Goal: Task Accomplishment & Management: Use online tool/utility

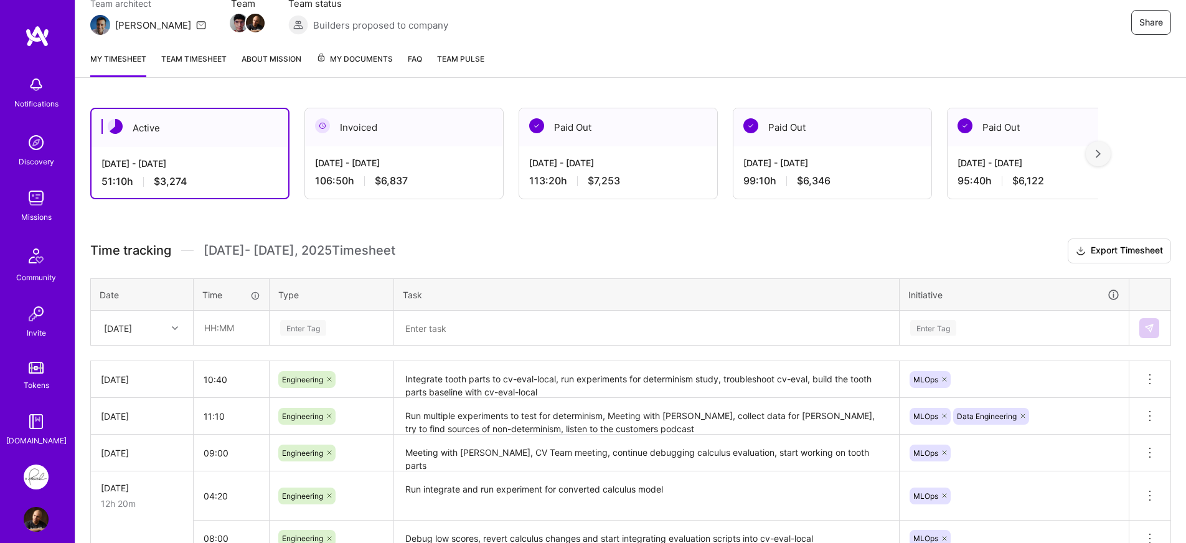
scroll to position [151, 0]
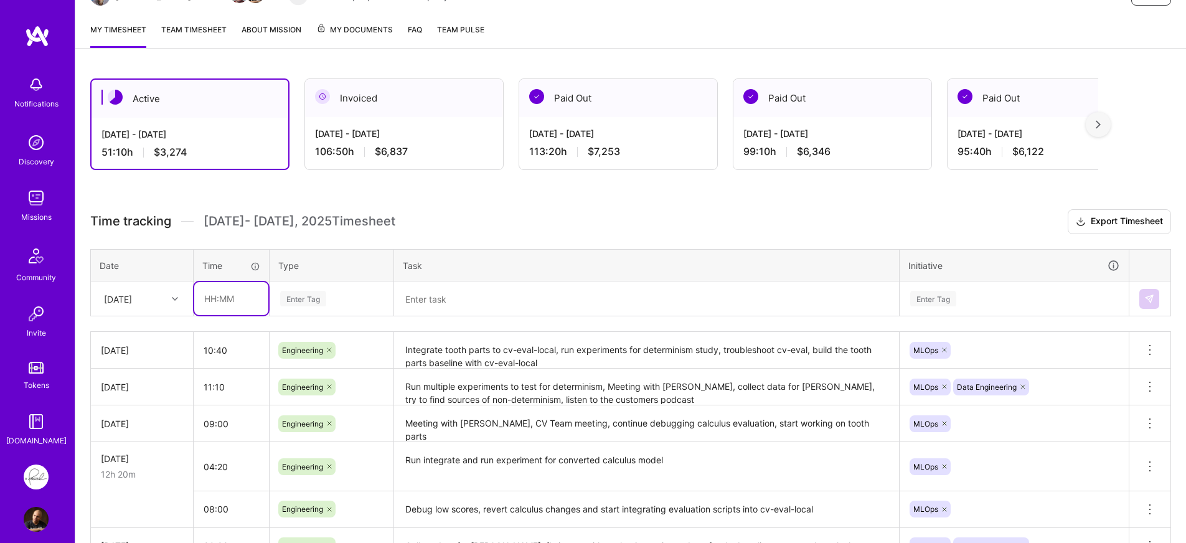
click at [235, 288] on input "text" at bounding box center [231, 298] width 74 height 33
type input "10:30"
click at [171, 306] on div at bounding box center [176, 299] width 19 height 16
click at [257, 303] on input "10:30" at bounding box center [231, 298] width 74 height 33
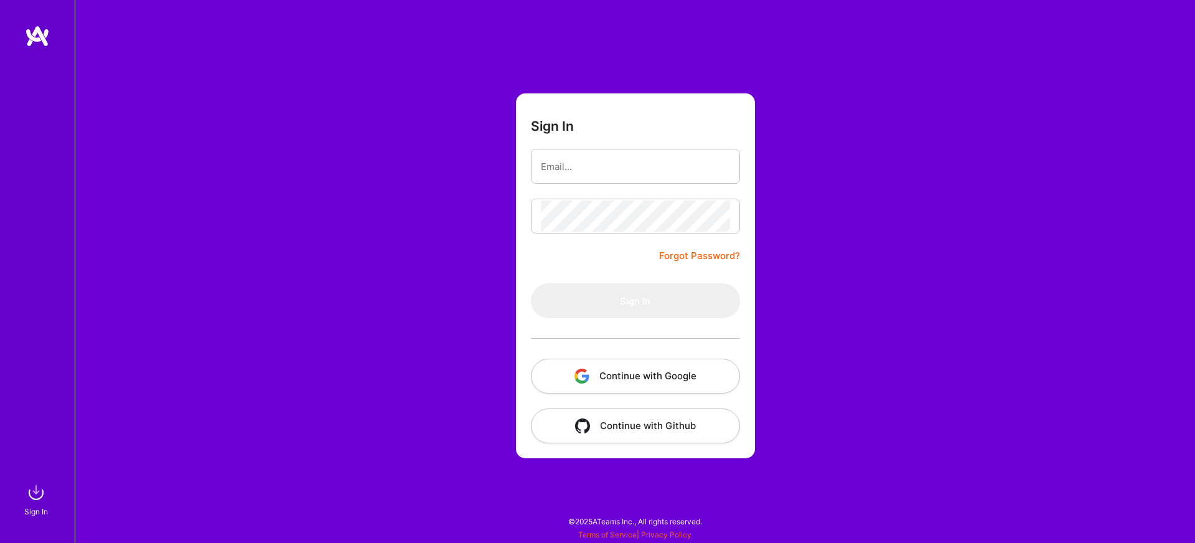
click at [638, 380] on button "Continue with Google" at bounding box center [635, 376] width 209 height 35
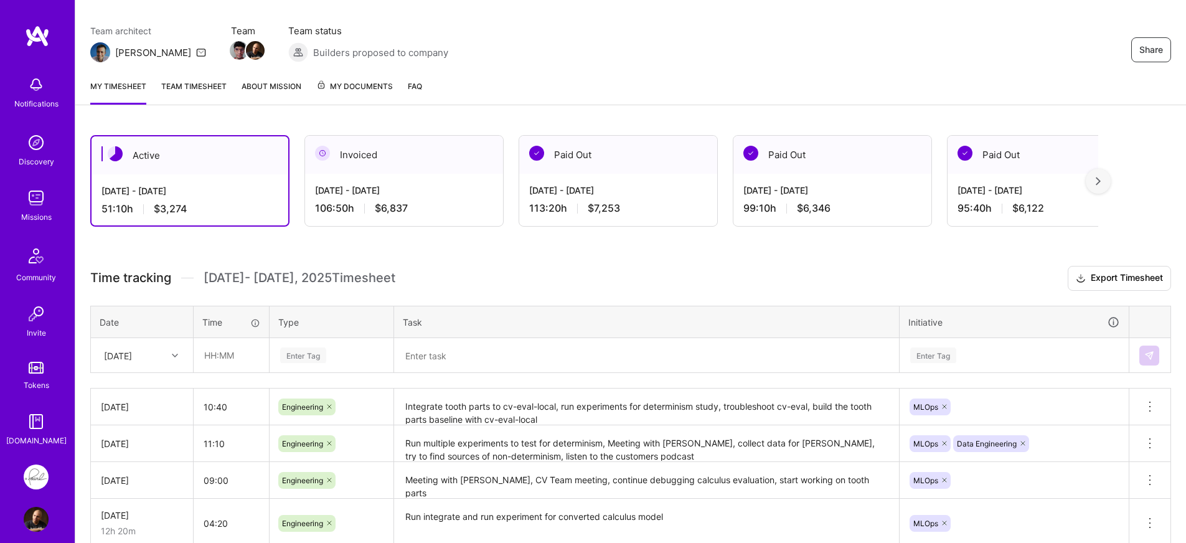
scroll to position [95, 0]
click at [247, 346] on input "text" at bounding box center [231, 354] width 74 height 33
paste input "10:30"
type input "10:30"
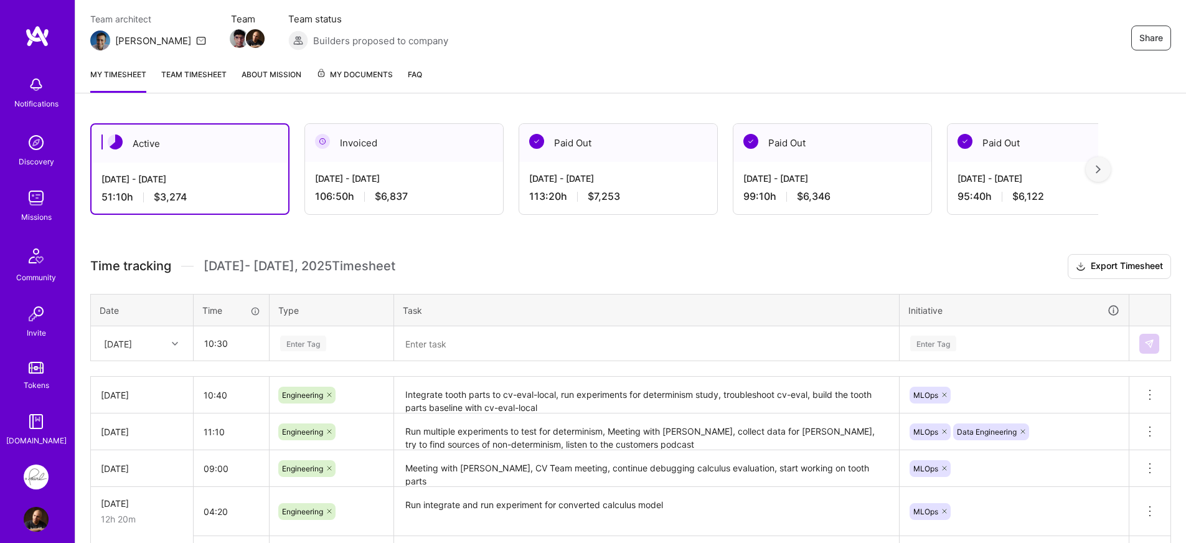
click at [307, 354] on div "Time tracking [DATE] - [DATE] Timesheet Export Timesheet Date Time Type Task In…" at bounding box center [630, 448] width 1081 height 389
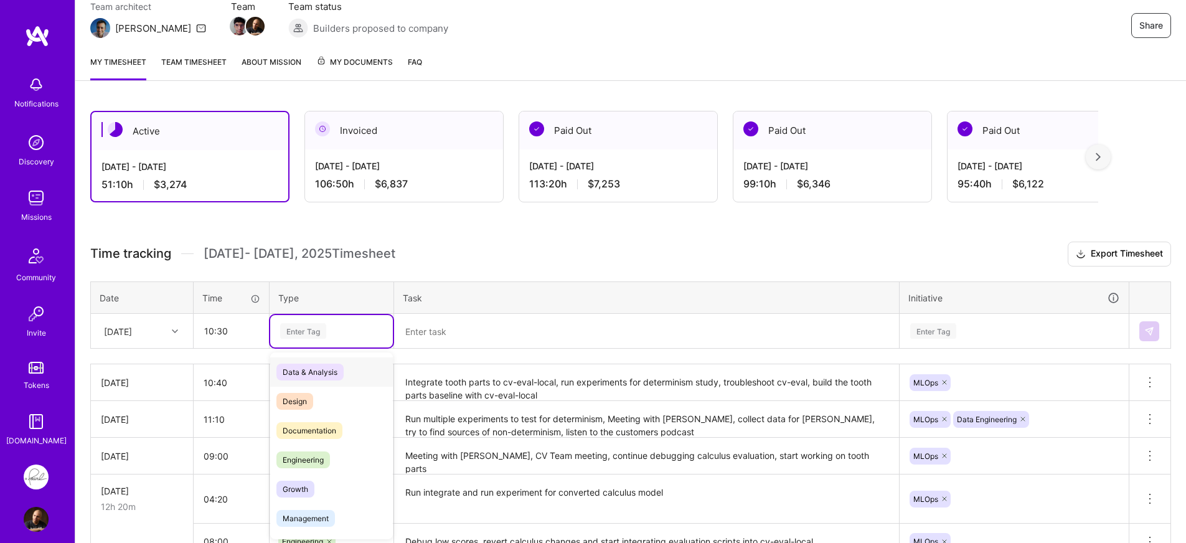
scroll to position [120, 0]
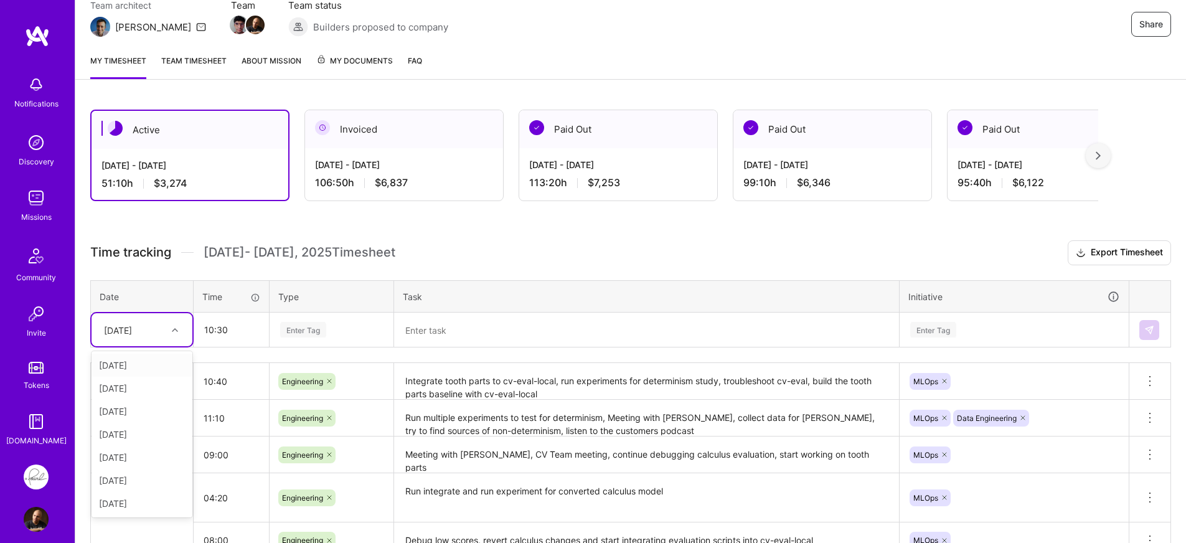
click at [172, 336] on div at bounding box center [176, 330] width 19 height 16
click at [141, 501] on div "[DATE]" at bounding box center [142, 503] width 101 height 23
click at [348, 337] on div "Enter Tag" at bounding box center [331, 330] width 105 height 16
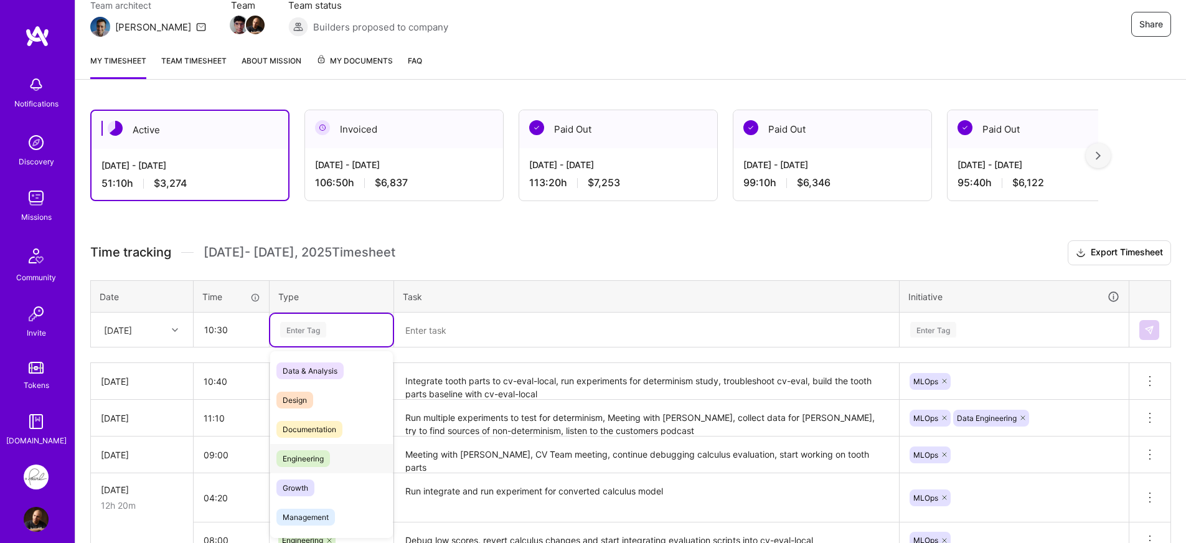
click at [321, 452] on span "Engineering" at bounding box center [303, 458] width 54 height 17
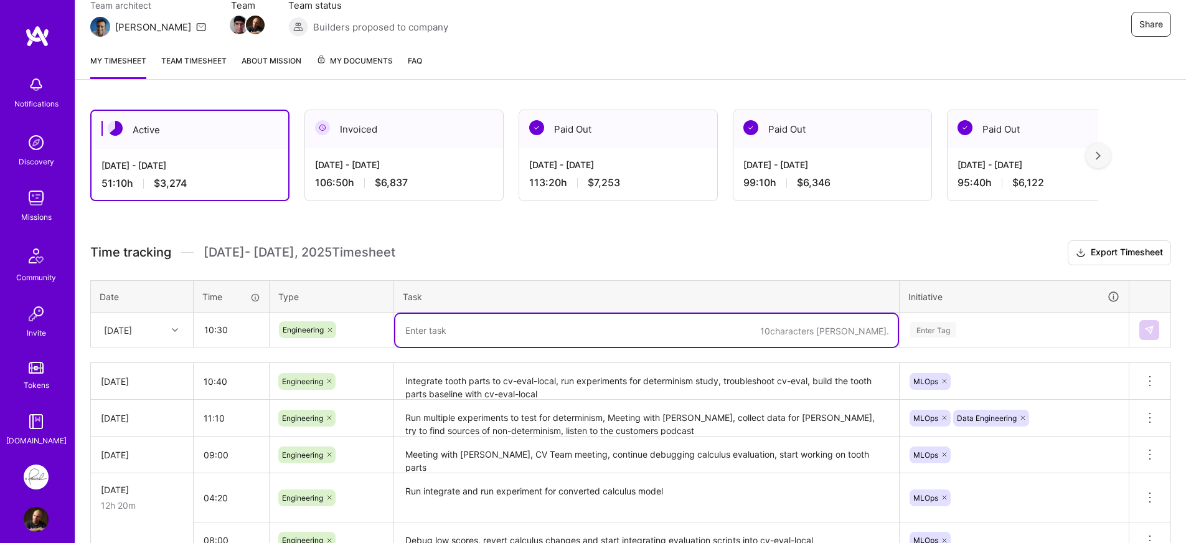
click at [517, 327] on textarea at bounding box center [646, 330] width 502 height 33
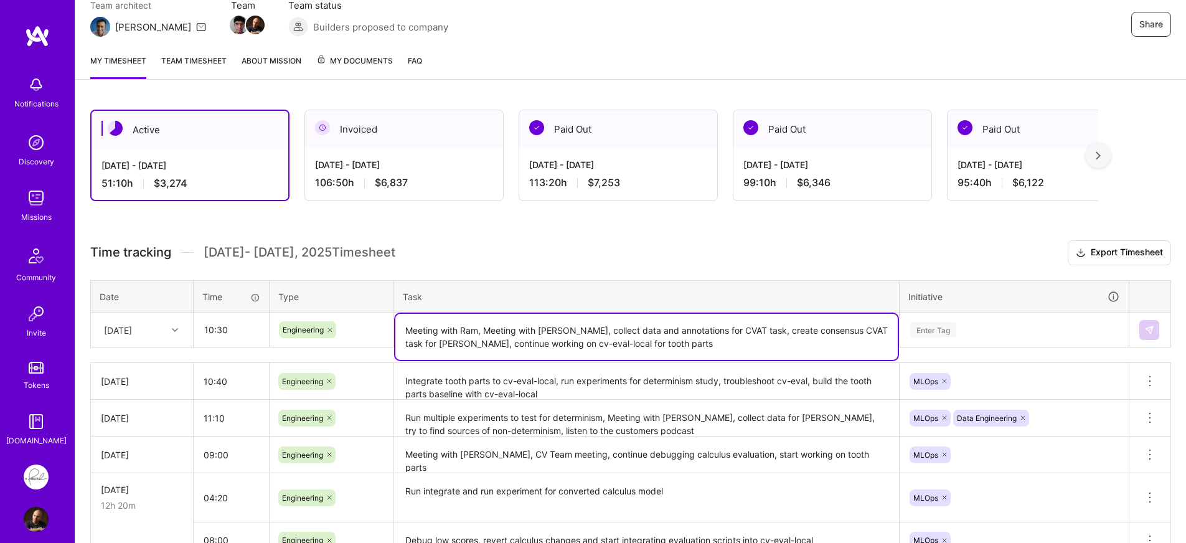
type textarea "Meeting with Ram, Meeting with [PERSON_NAME], collect data and annotations for …"
click at [1040, 328] on div "Enter Tag" at bounding box center [1014, 330] width 228 height 32
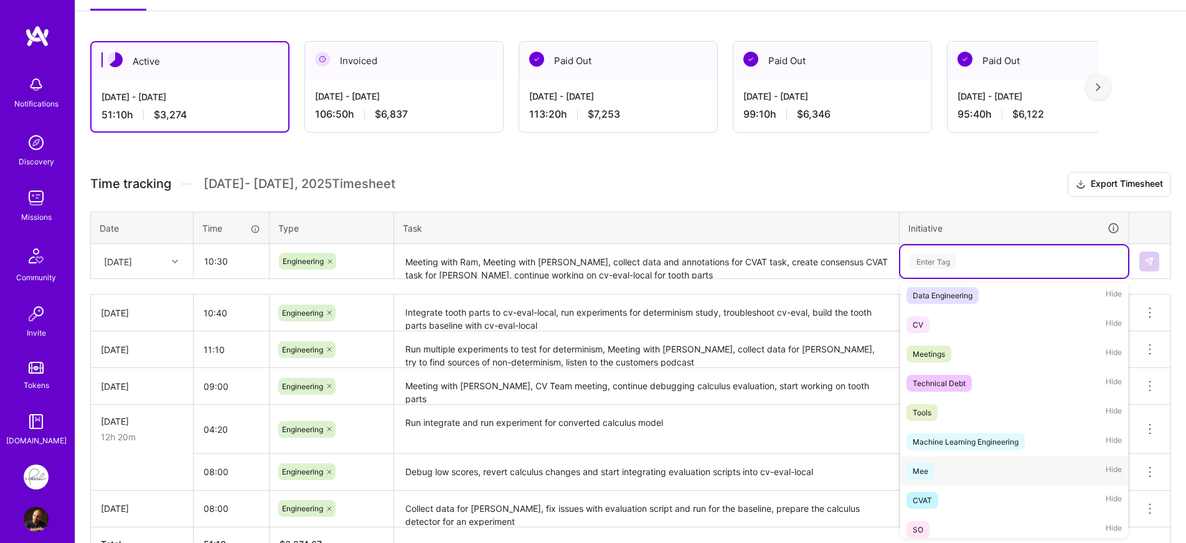
scroll to position [339, 0]
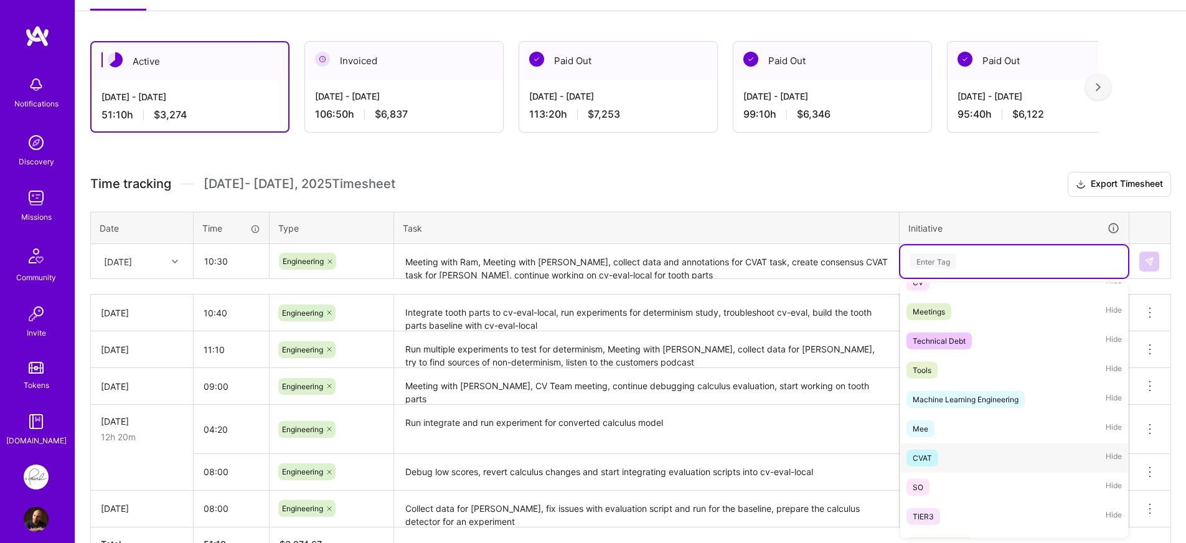
click at [928, 457] on div "CVAT" at bounding box center [922, 457] width 19 height 13
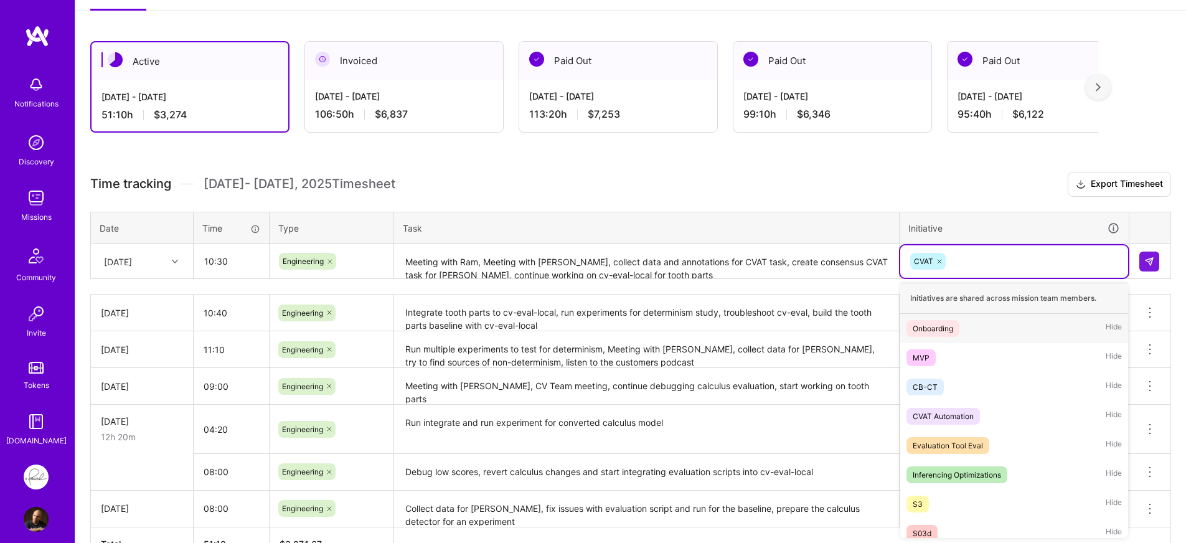
click at [1005, 270] on div "CVAT" at bounding box center [1014, 261] width 210 height 19
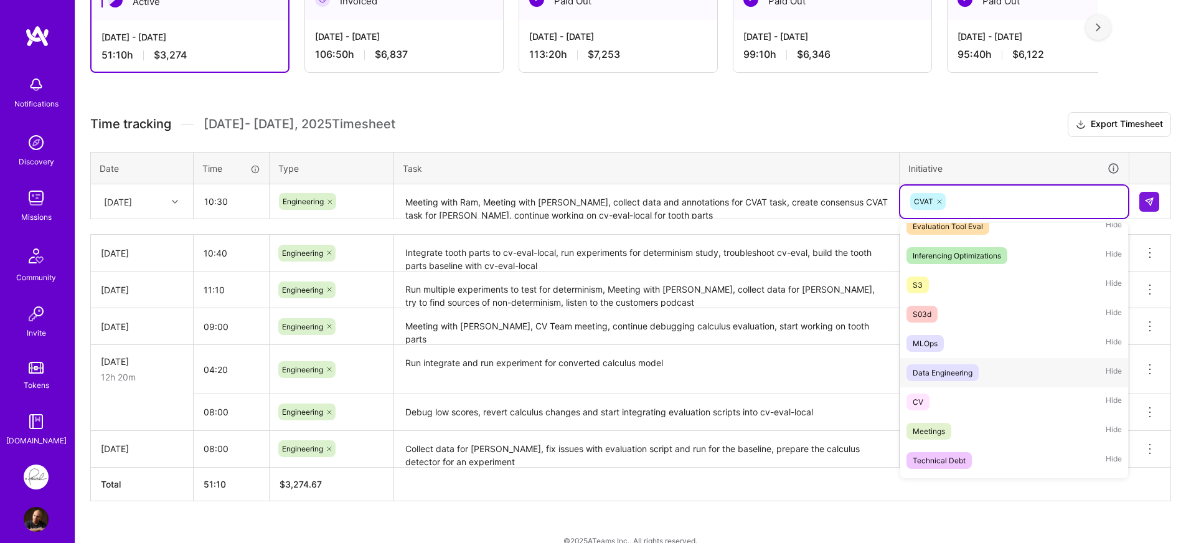
scroll to position [239, 0]
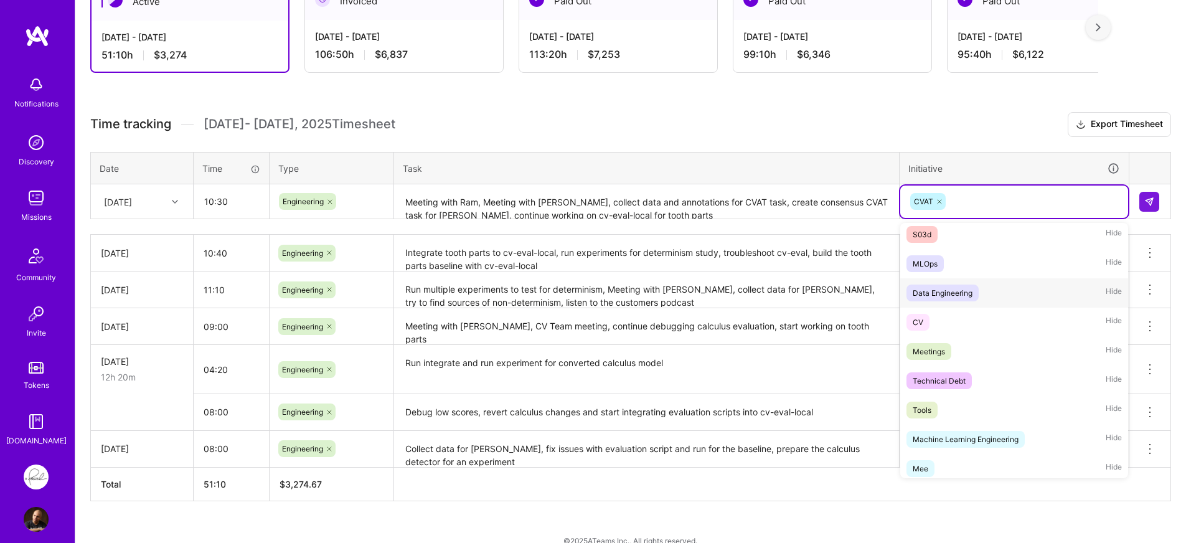
click at [965, 293] on div "Data Engineering" at bounding box center [943, 292] width 60 height 13
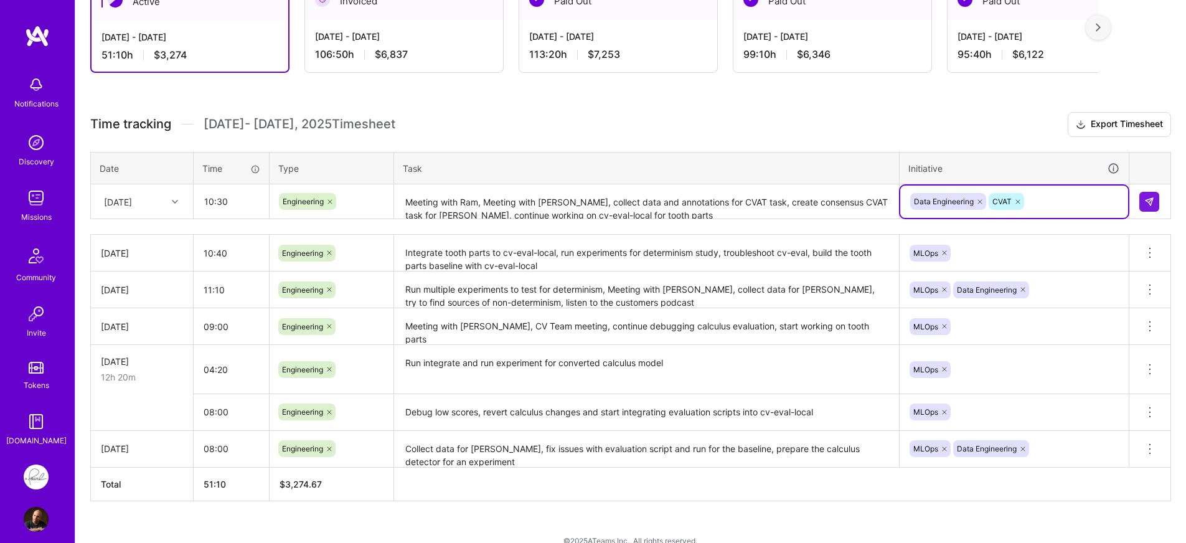
click at [1055, 192] on div "Data Engineering CVAT" at bounding box center [1014, 201] width 210 height 19
click at [1057, 174] on div "Initiative" at bounding box center [1014, 168] width 212 height 14
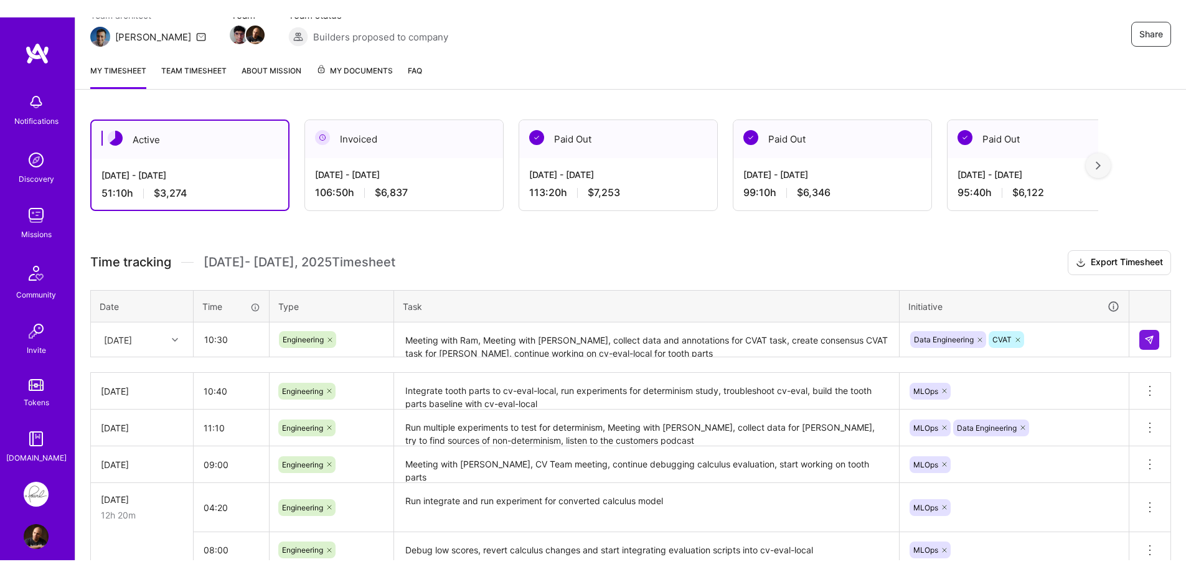
scroll to position [123, 0]
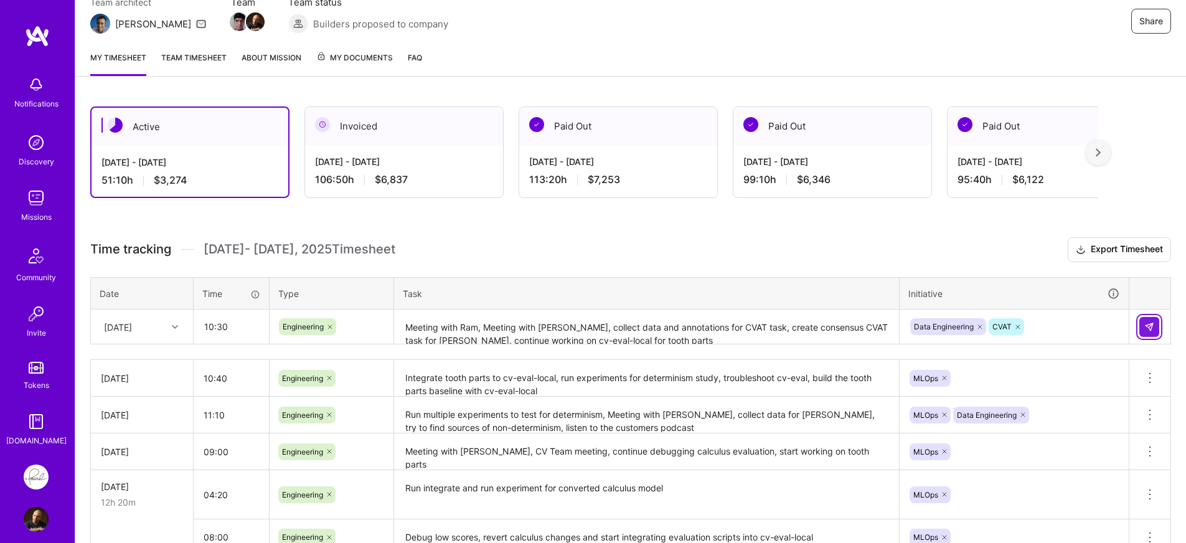
click at [1146, 326] on img at bounding box center [1149, 327] width 10 height 10
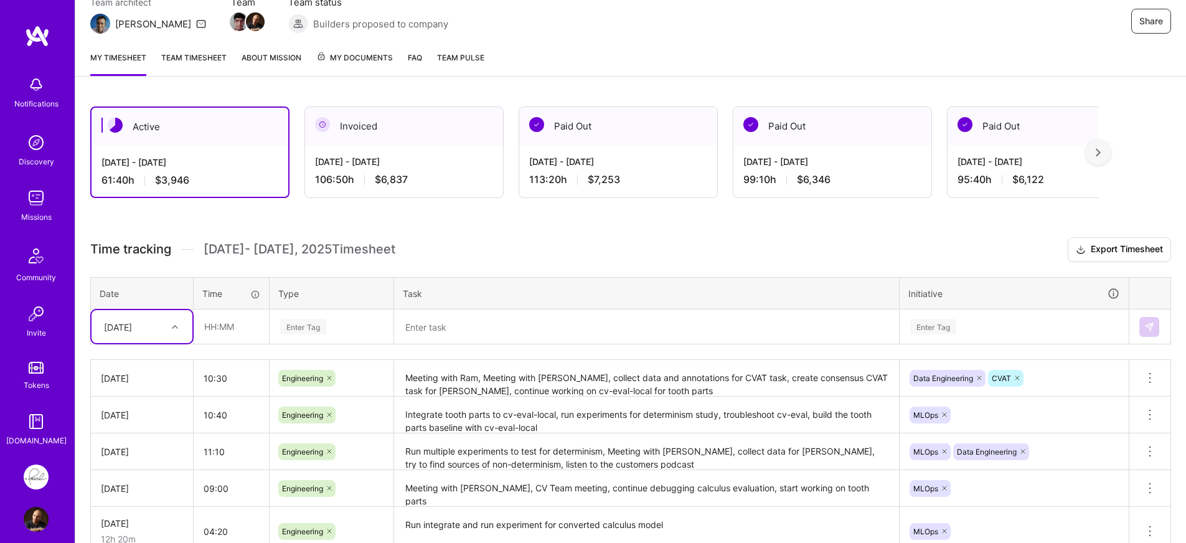
click at [559, 258] on h3 "Time tracking [DATE] - [DATE] Timesheet Export Timesheet" at bounding box center [630, 249] width 1081 height 25
